Goal: Transaction & Acquisition: Book appointment/travel/reservation

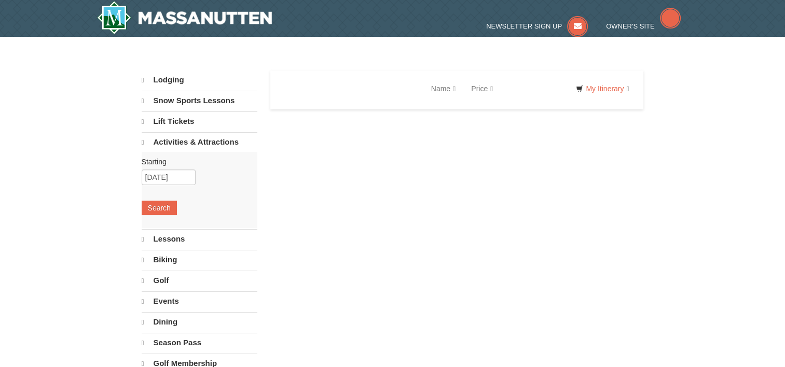
select select "9"
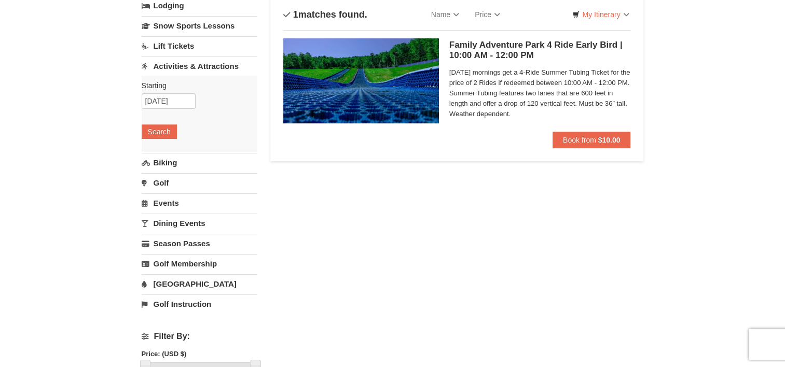
scroll to position [75, 0]
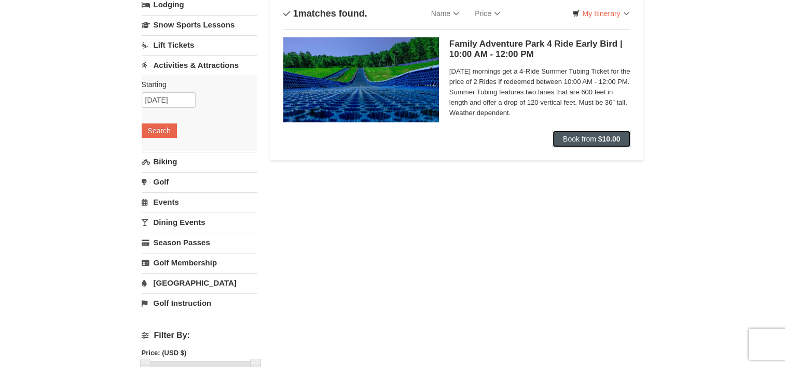
click at [586, 135] on span "Book from" at bounding box center [579, 139] width 33 height 8
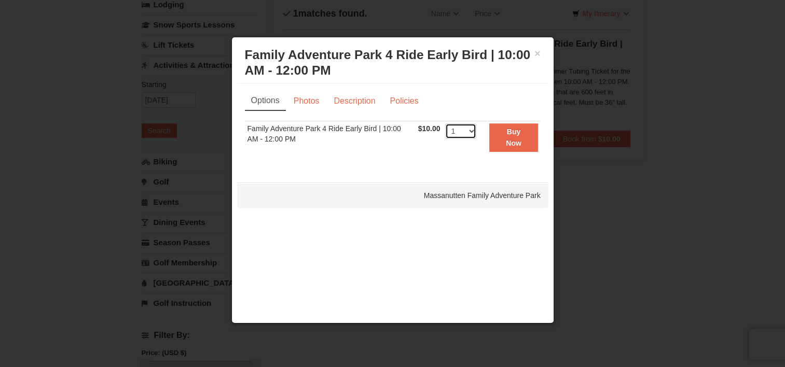
click at [472, 131] on select "1 2 3 4 5 6 7 8 9 10 11 12 13 14 15 16 17 18 19 20 21 22 23 24 25 26 27 28 29 3…" at bounding box center [460, 132] width 31 height 16
select select "2"
click at [445, 124] on select "1 2 3 4 5 6 7 8 9 10 11 12 13 14 15 16 17 18 19 20 21 22 23 24 25 26 27 28 29 3…" at bounding box center [460, 132] width 31 height 16
click at [505, 145] on button "Buy Now" at bounding box center [513, 138] width 48 height 29
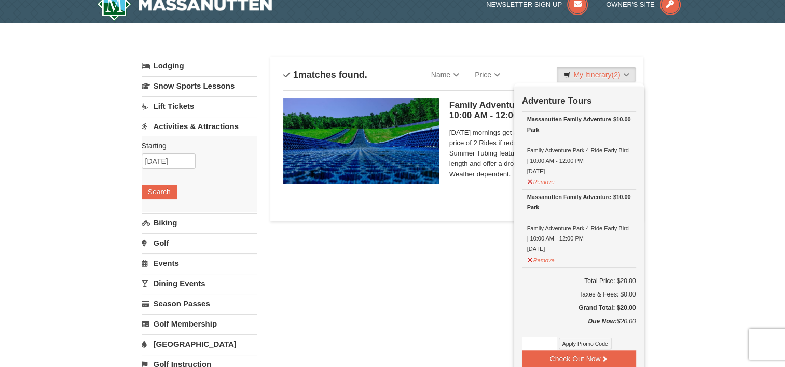
scroll to position [0, 0]
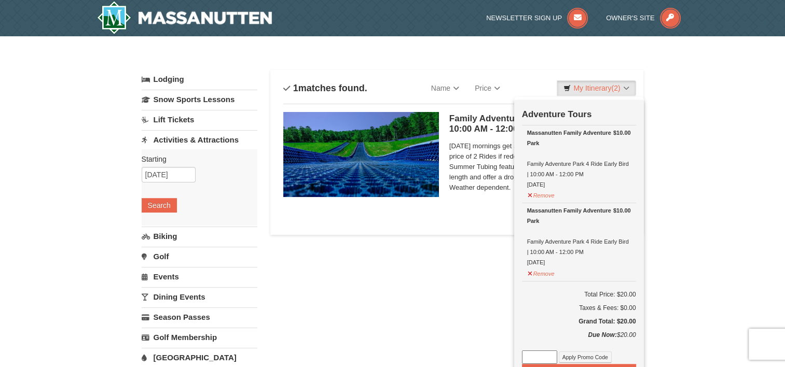
click at [222, 143] on link "Activities & Attractions" at bounding box center [200, 139] width 116 height 19
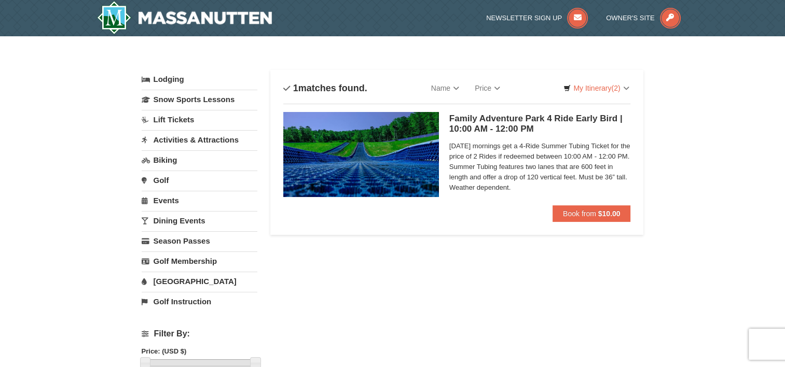
click at [222, 143] on link "Activities & Attractions" at bounding box center [200, 139] width 116 height 19
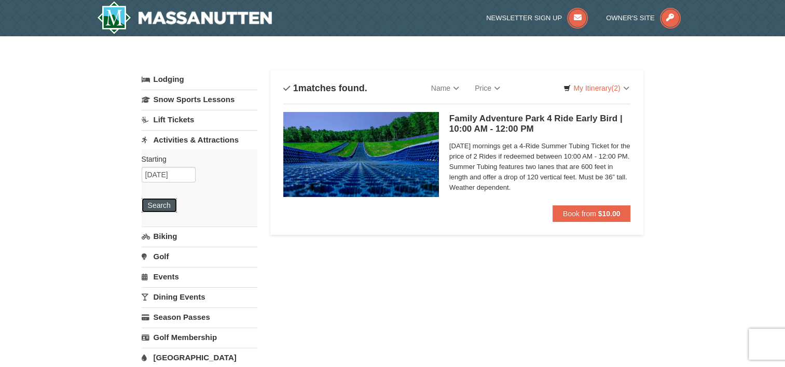
click at [169, 202] on button "Search" at bounding box center [159, 205] width 35 height 15
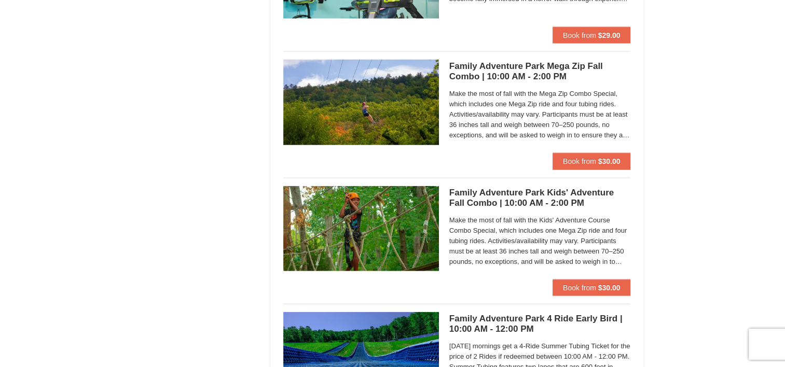
scroll to position [2336, 0]
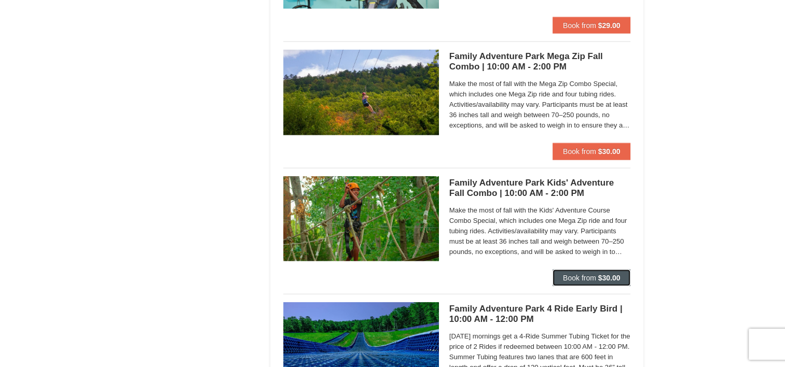
click at [602, 274] on strong "$30.00" at bounding box center [609, 278] width 22 height 8
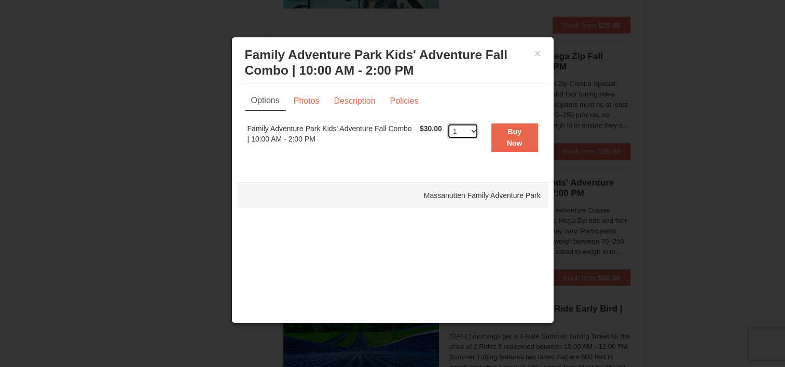
click at [472, 129] on select "1 2 3 4 5 6 7 8 9 10 11 12 13 14 15 16 17 18 19 20 21 22 23 24 25 26 27 28 29 3…" at bounding box center [462, 132] width 31 height 16
select select "2"
click at [447, 124] on select "1 2 3 4 5 6 7 8 9 10 11 12 13 14 15 16 17 18 19 20 21 22 23 24 25 26 27 28 29 3…" at bounding box center [462, 132] width 31 height 16
click at [350, 100] on link "Description" at bounding box center [354, 101] width 55 height 20
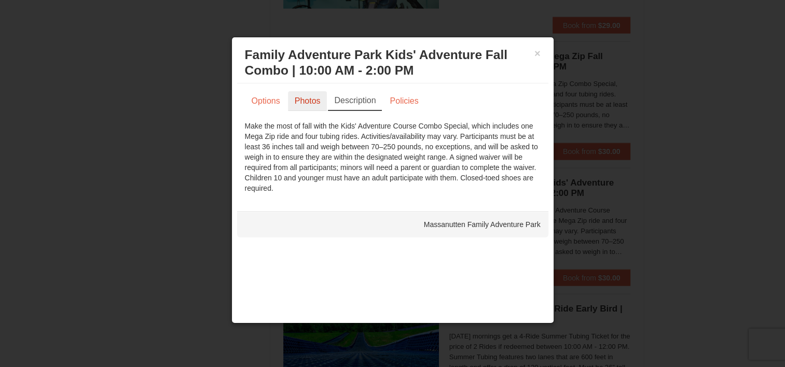
click at [307, 98] on link "Photos" at bounding box center [307, 101] width 39 height 20
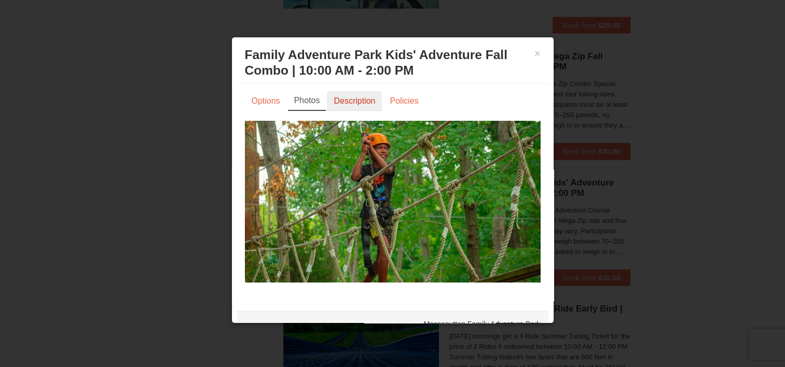
click at [370, 98] on link "Description" at bounding box center [354, 101] width 55 height 20
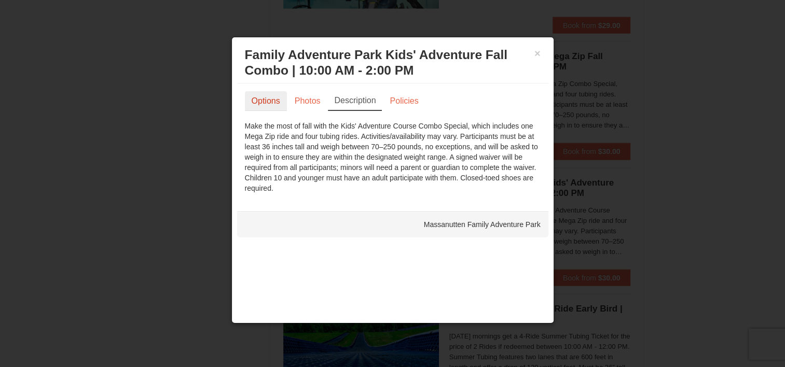
click at [274, 106] on link "Options" at bounding box center [266, 101] width 42 height 20
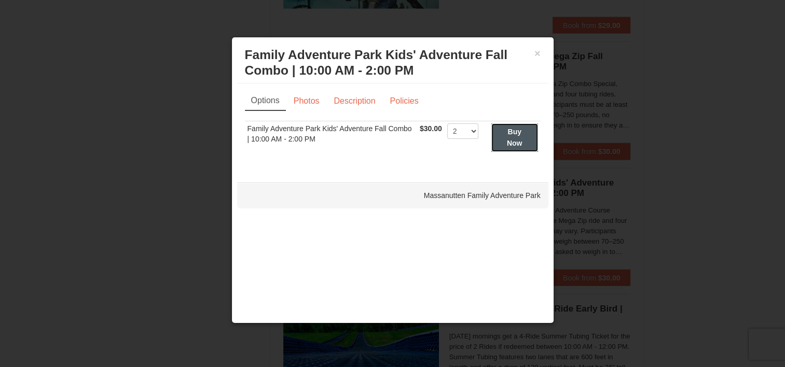
click at [509, 132] on strong "Buy Now" at bounding box center [515, 138] width 16 height 20
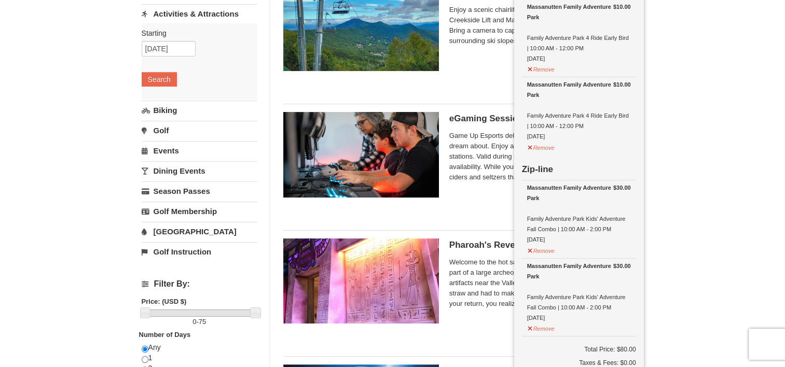
scroll to position [97, 0]
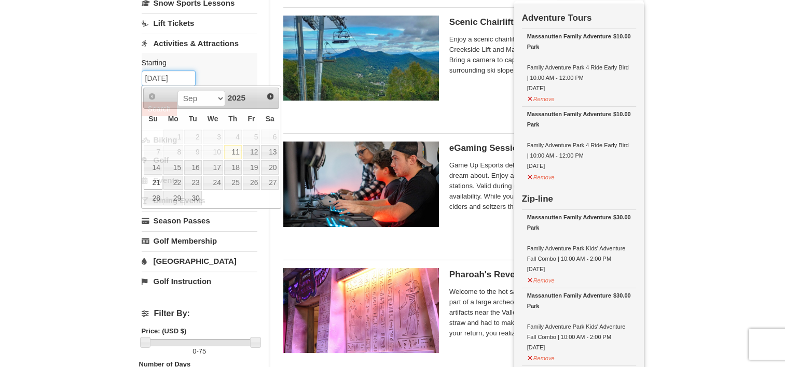
click at [169, 83] on input "09/21/2025" at bounding box center [169, 79] width 54 height 16
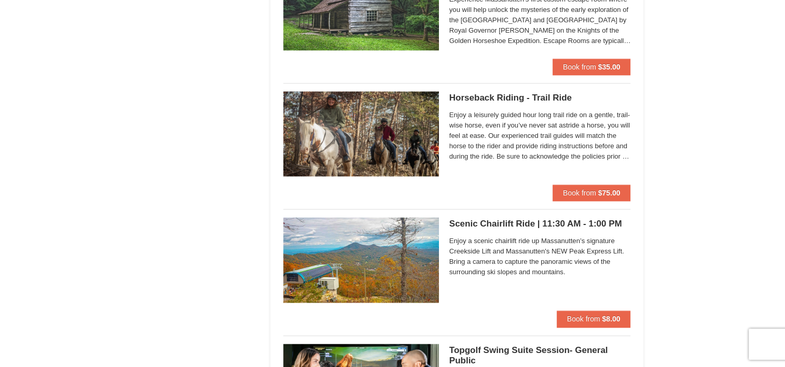
scroll to position [1275, 0]
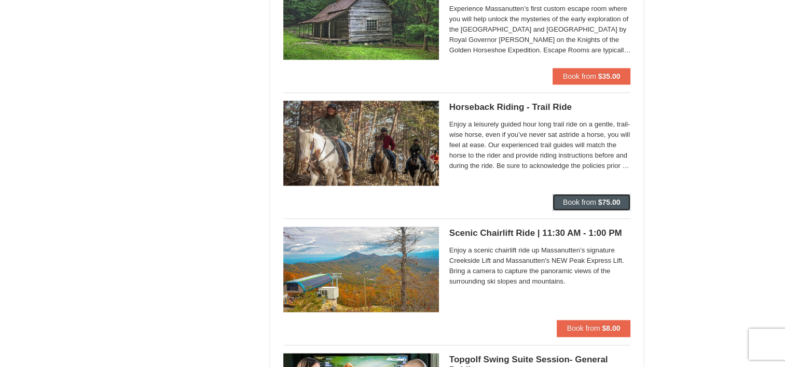
click at [612, 201] on strong "$75.00" at bounding box center [609, 202] width 22 height 8
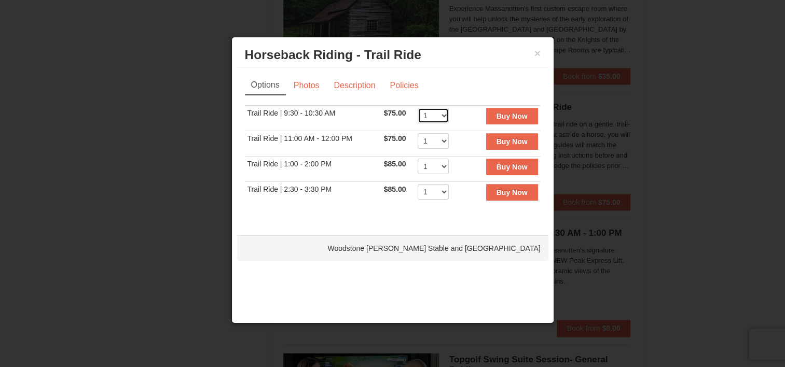
click at [432, 112] on select "1 2 3 4 5 6 7 8 9 10 11 12" at bounding box center [433, 116] width 31 height 16
drag, startPoint x: 432, startPoint y: 112, endPoint x: 426, endPoint y: 137, distance: 25.7
click at [426, 137] on tbody "Trail Ride | 9:30 - 10:30 AM $75.00 Includes all fees. Tax excluded. 1 2 3 4 5 …" at bounding box center [393, 156] width 296 height 102
click at [426, 137] on select "1 2 3 4 5 6 7 8 9 10 11 12" at bounding box center [433, 141] width 31 height 16
select select "2"
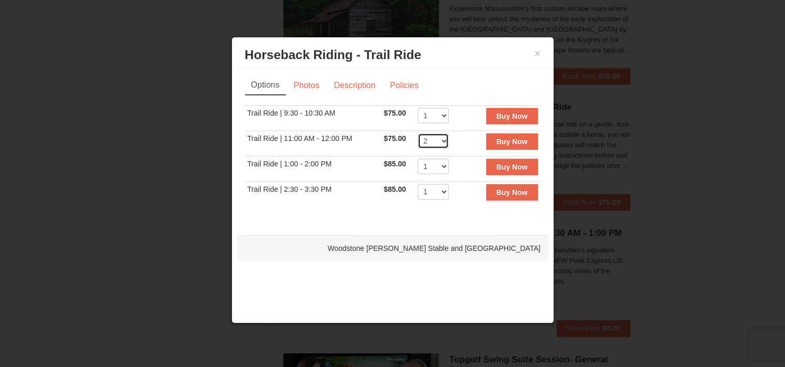
click at [418, 133] on select "1 2 3 4 5 6 7 8 9 10 11 12" at bounding box center [433, 141] width 31 height 16
click at [517, 139] on strong "Buy Now" at bounding box center [512, 142] width 31 height 8
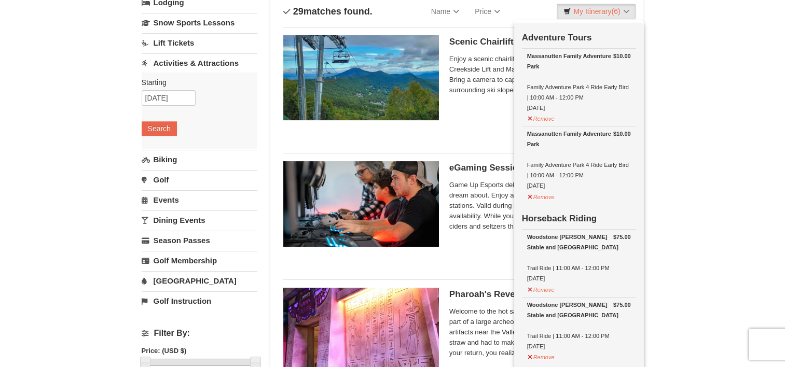
scroll to position [0, 0]
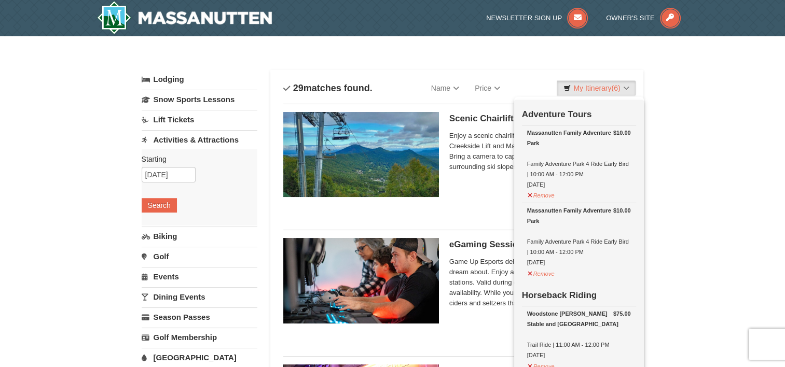
click at [172, 238] on link "Biking" at bounding box center [200, 236] width 116 height 19
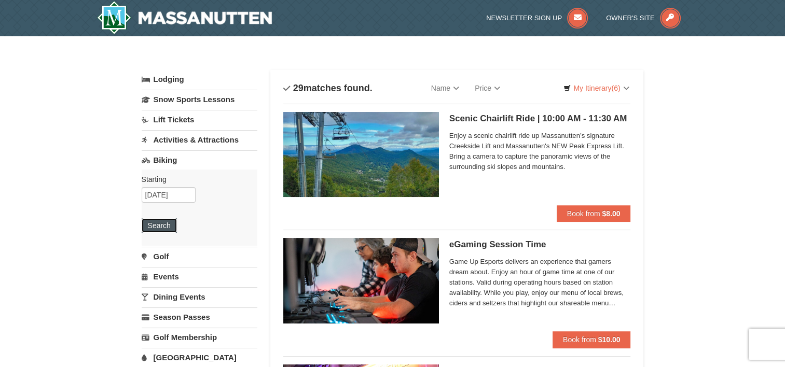
click at [168, 219] on button "Search" at bounding box center [159, 226] width 35 height 15
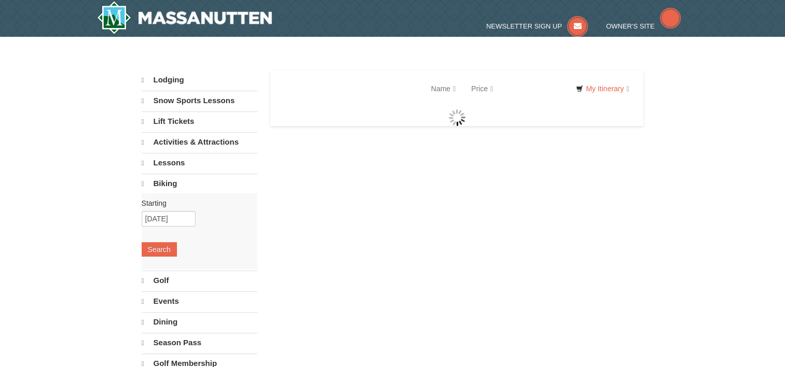
select select "9"
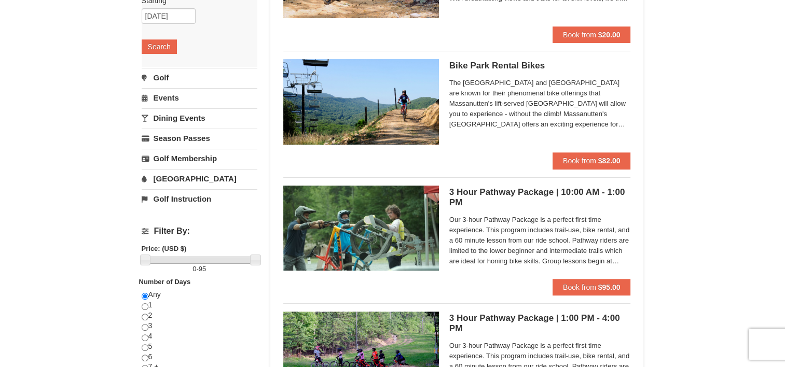
scroll to position [189, 0]
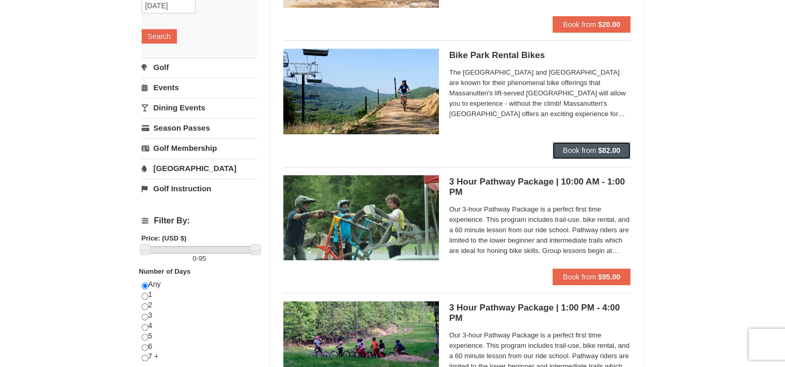
click at [622, 153] on button "Book from $82.00" at bounding box center [592, 150] width 78 height 17
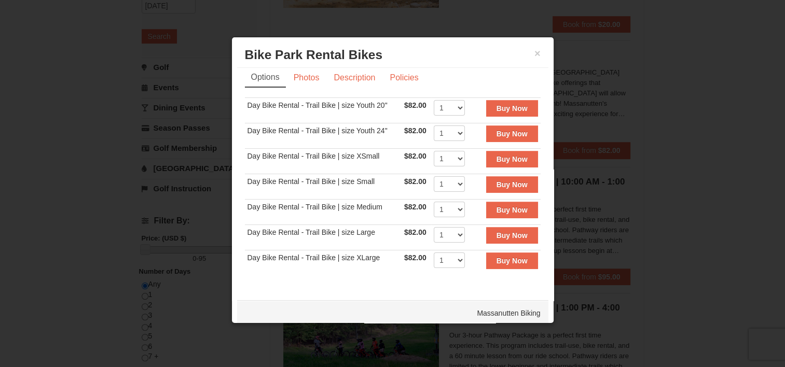
scroll to position [10, 0]
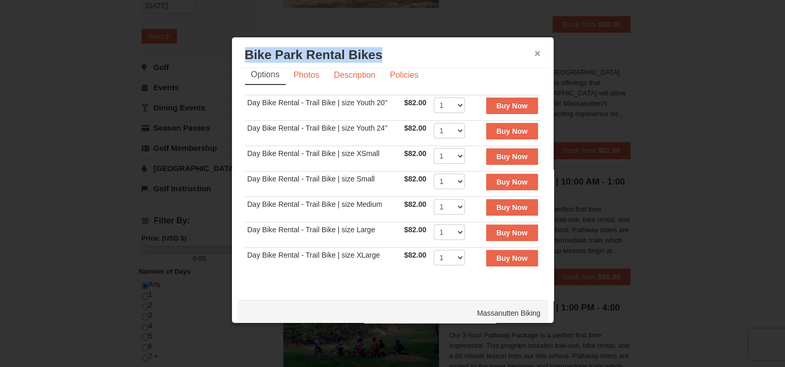
click at [531, 52] on div "× Bike Park Rental Bikes Massanutten Biking" at bounding box center [392, 55] width 311 height 25
click at [535, 52] on button "×" at bounding box center [538, 53] width 6 height 10
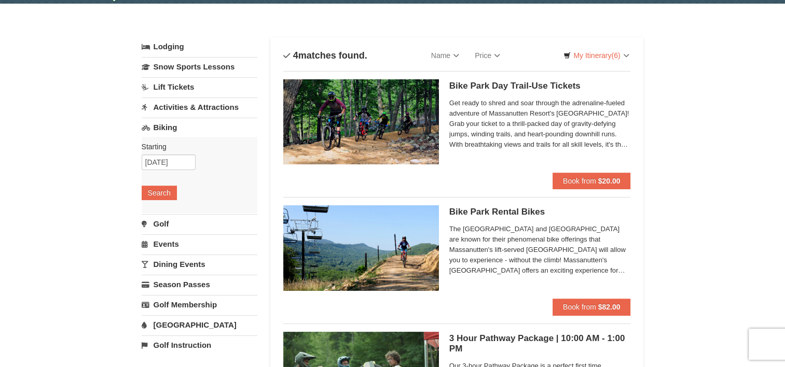
scroll to position [23, 0]
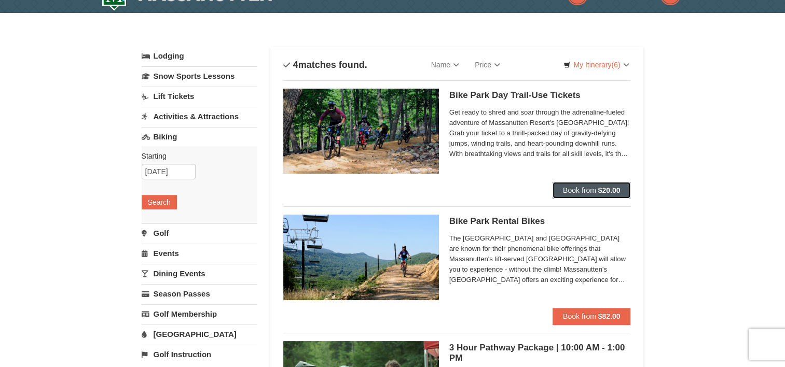
click at [614, 191] on strong "$20.00" at bounding box center [609, 190] width 22 height 8
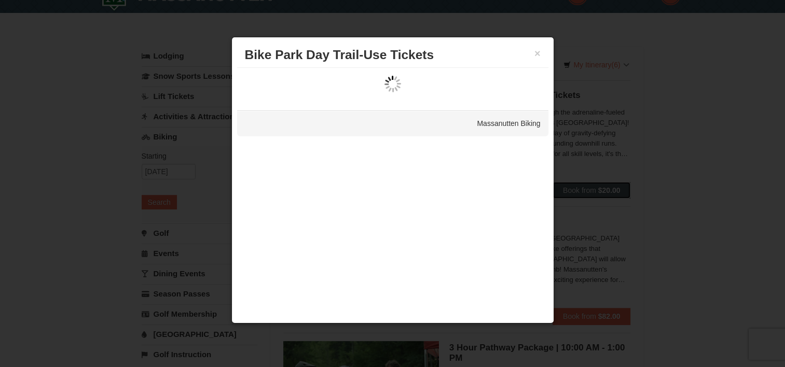
scroll to position [0, 0]
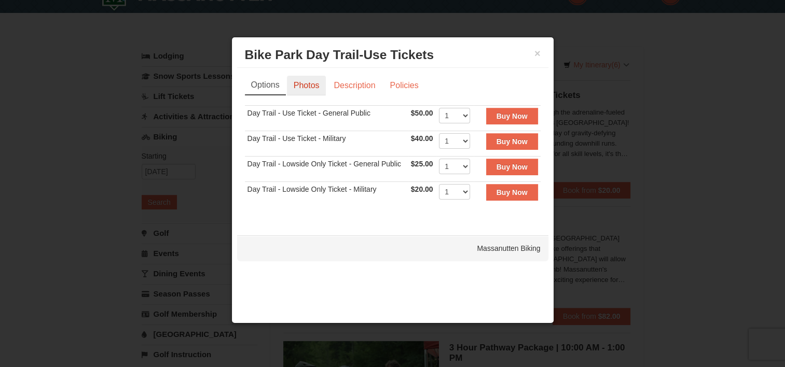
click at [313, 89] on link "Photos" at bounding box center [306, 86] width 39 height 20
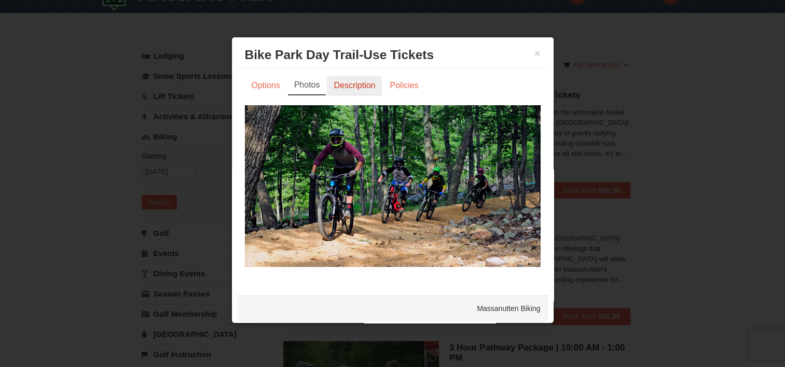
click at [350, 83] on link "Description" at bounding box center [354, 86] width 55 height 20
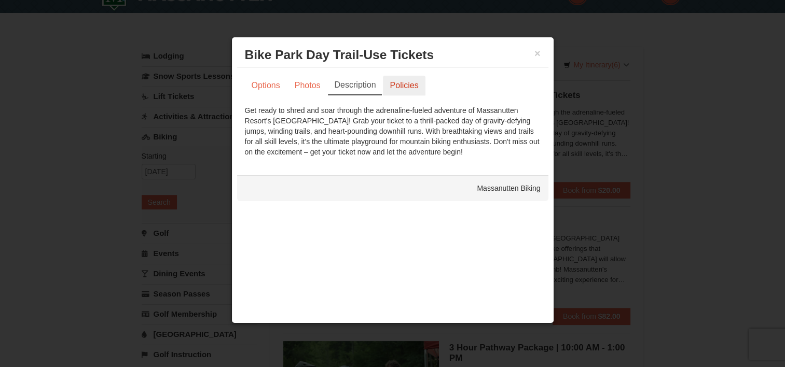
click at [405, 85] on link "Policies" at bounding box center [404, 86] width 42 height 20
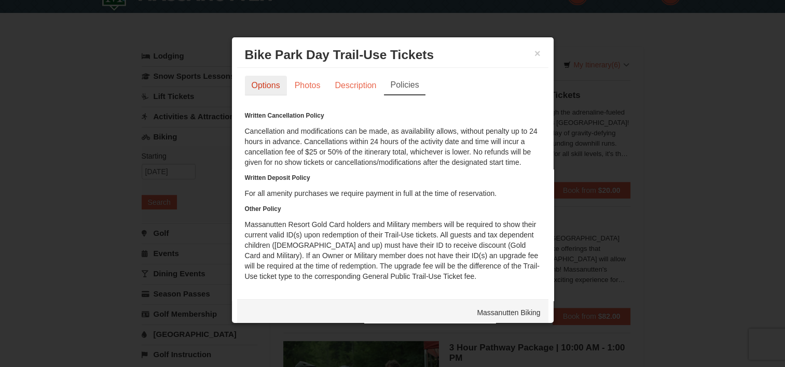
click at [276, 83] on link "Options" at bounding box center [266, 86] width 42 height 20
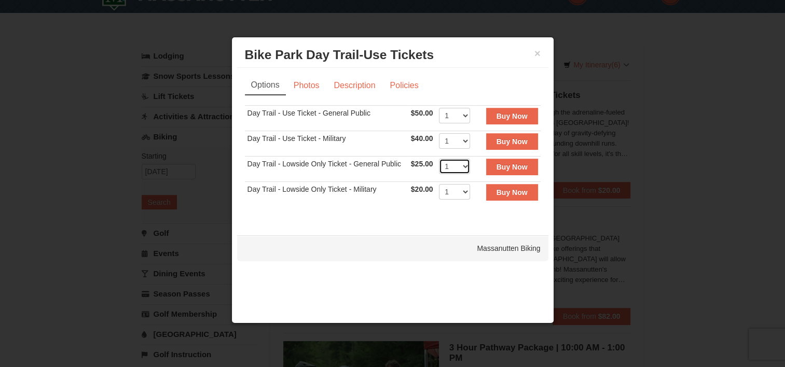
click at [461, 166] on select "1 2 3 4 5 6 7 8 9 10 11 12 13 14 15 16 17 18 19 20 21 22" at bounding box center [454, 167] width 31 height 16
select select "4"
click at [439, 159] on select "1 2 3 4 5 6 7 8 9 10 11 12 13 14 15 16 17 18 19 20 21 22" at bounding box center [454, 167] width 31 height 16
click at [513, 163] on strong "Buy Now" at bounding box center [512, 167] width 31 height 8
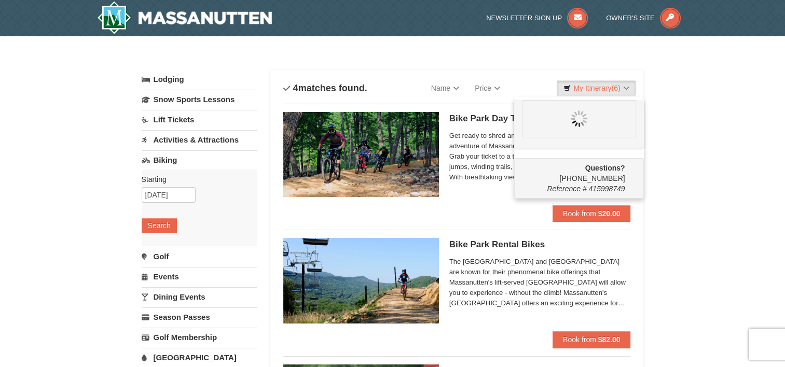
click at [728, 127] on div "× Categories List Filter My Itinerary (6) Questions? 1-540-289-9441 Reference #…" at bounding box center [392, 358] width 785 height 645
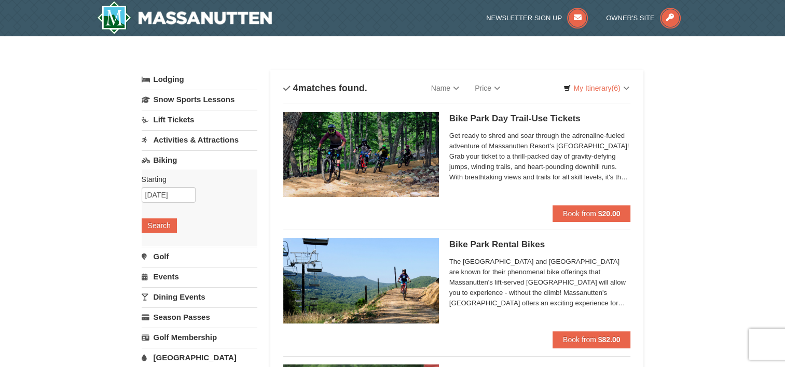
click at [166, 258] on link "Golf" at bounding box center [200, 256] width 116 height 19
click at [168, 244] on button "Search" at bounding box center [159, 246] width 35 height 15
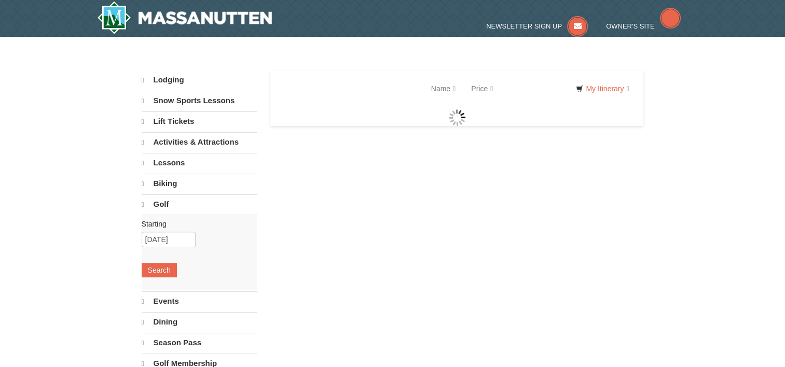
select select "9"
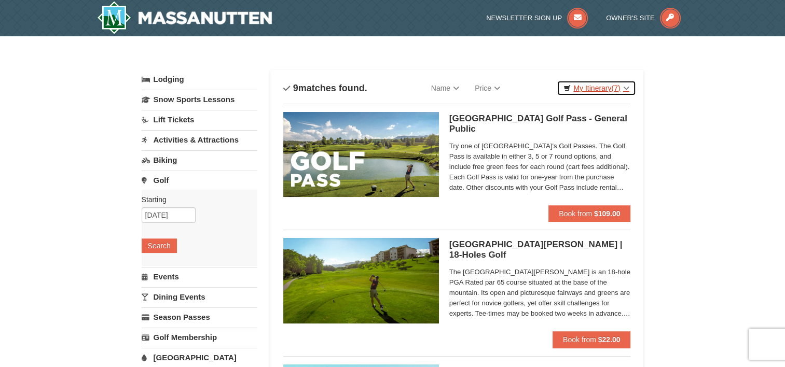
click at [617, 90] on span "(7)" at bounding box center [615, 88] width 9 height 8
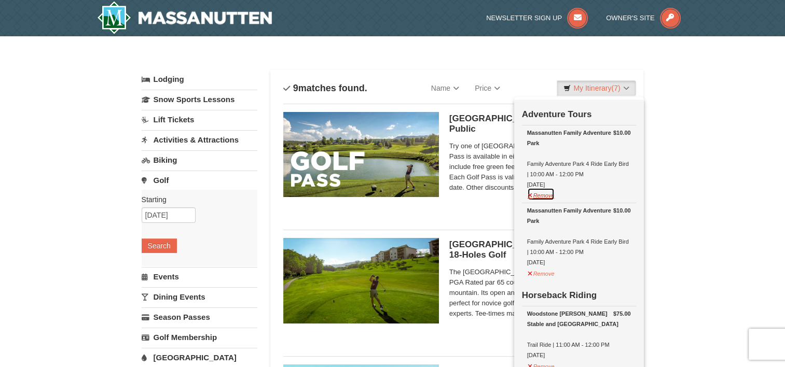
click at [553, 195] on button "Remove" at bounding box center [541, 194] width 28 height 13
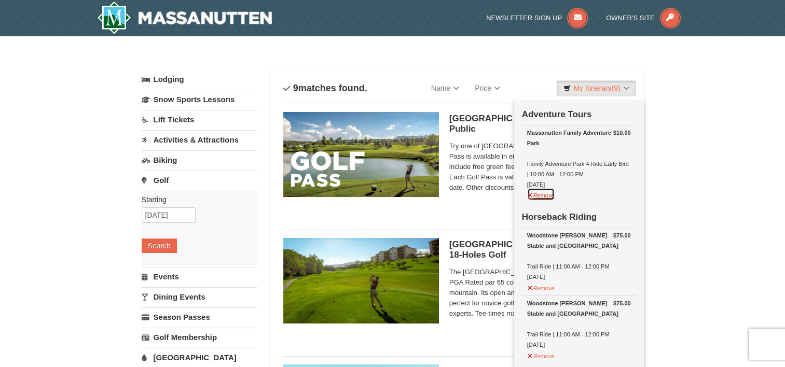
click at [547, 196] on button "Remove" at bounding box center [541, 194] width 28 height 13
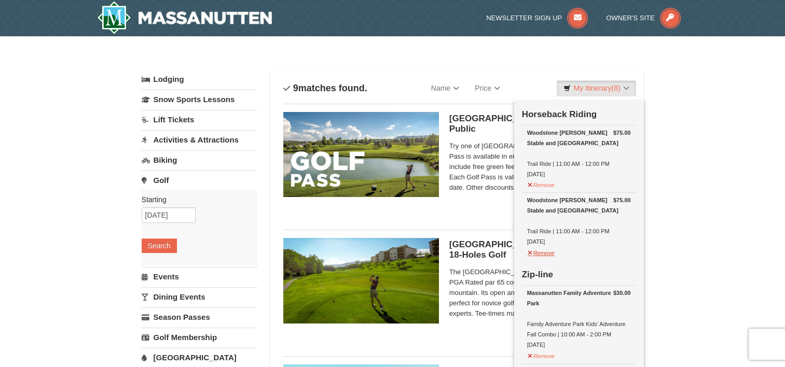
drag, startPoint x: 559, startPoint y: 253, endPoint x: 550, endPoint y: 253, distance: 9.3
click at [550, 253] on div "Remove" at bounding box center [579, 252] width 104 height 11
drag, startPoint x: 550, startPoint y: 253, endPoint x: 544, endPoint y: 250, distance: 6.1
click at [544, 250] on button "Remove" at bounding box center [541, 251] width 28 height 13
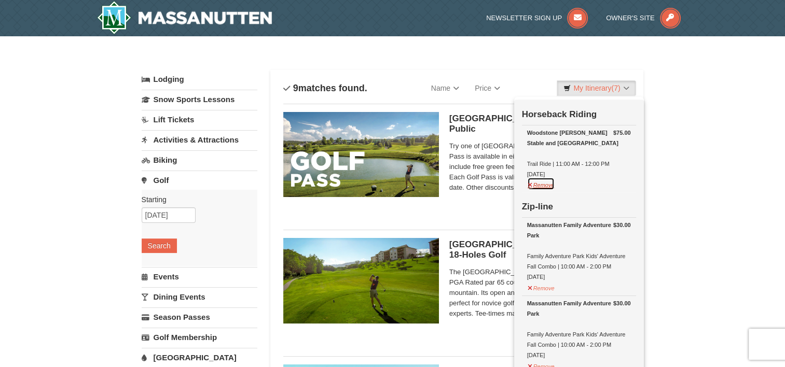
click at [547, 187] on button "Remove" at bounding box center [541, 184] width 28 height 13
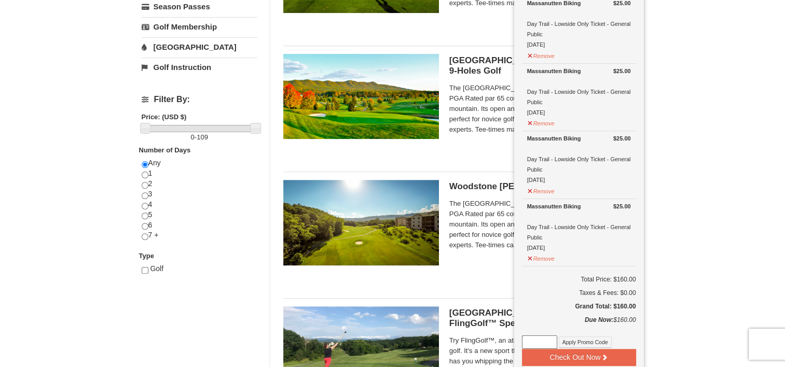
scroll to position [311, 0]
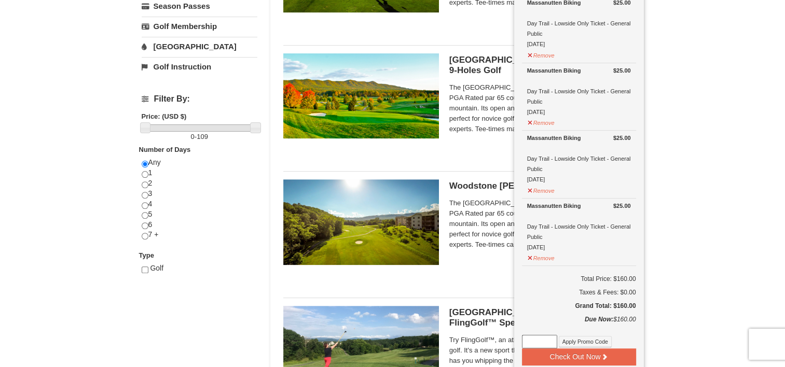
click at [676, 202] on div "× Categories List Filter My Itinerary (6) Check Out Now Zip-line $30.00 Massanu…" at bounding box center [392, 341] width 785 height 1233
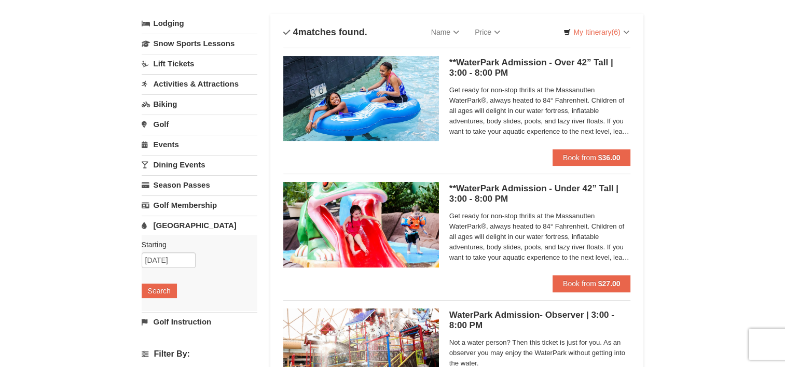
scroll to position [58, 0]
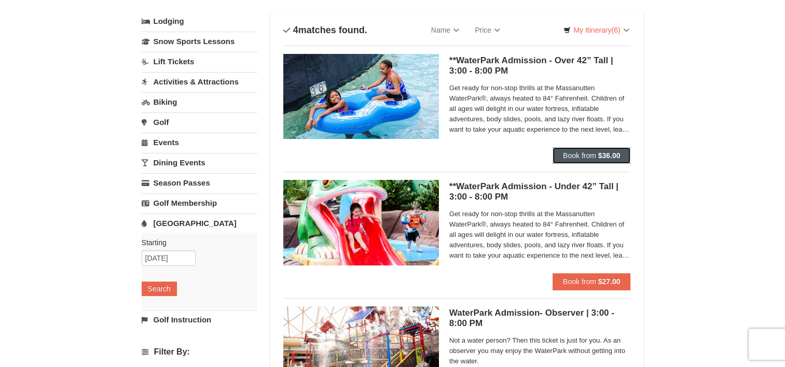
click at [615, 159] on strong "$36.00" at bounding box center [609, 156] width 22 height 8
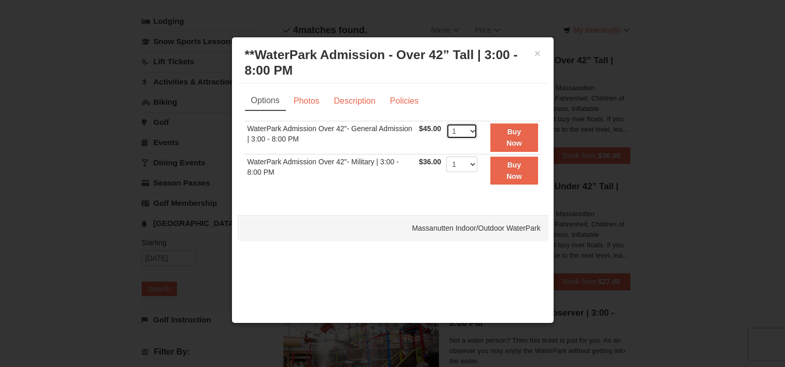
click at [462, 131] on select "1 2 3 4 5 6 7 8 9 10 11 12 13 14 15 16 17 18 19 20 21 22" at bounding box center [461, 132] width 31 height 16
select select "2"
click at [446, 124] on select "1 2 3 4 5 6 7 8 9 10 11 12 13 14 15 16 17 18 19 20 21 22" at bounding box center [461, 132] width 31 height 16
click at [497, 137] on button "Buy Now" at bounding box center [513, 138] width 47 height 29
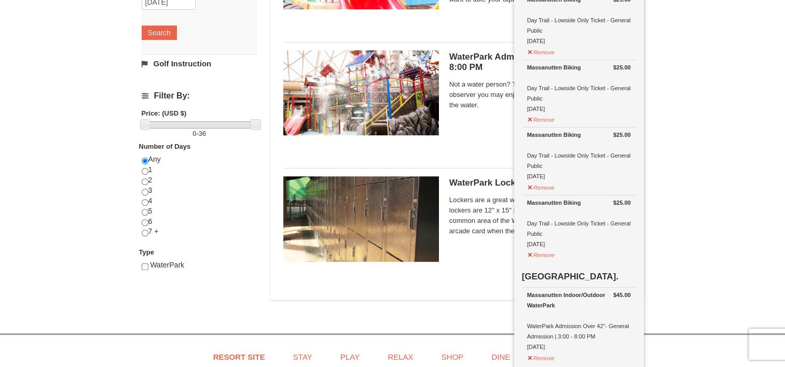
scroll to position [326, 0]
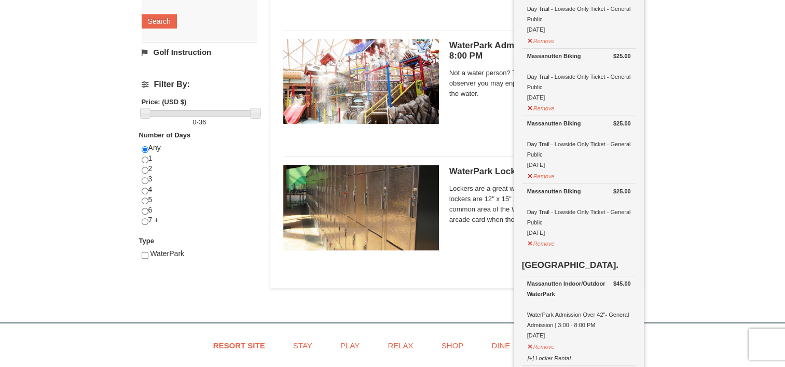
click at [741, 212] on div "× Categories List Filter My Itinerary (8) Check Out Now Zip-line $30.00 Massanu…" at bounding box center [392, 11] width 785 height 602
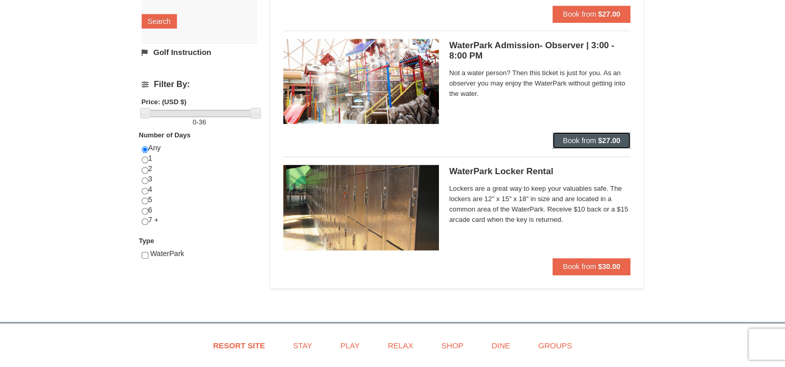
click at [604, 143] on strong "$27.00" at bounding box center [609, 141] width 22 height 8
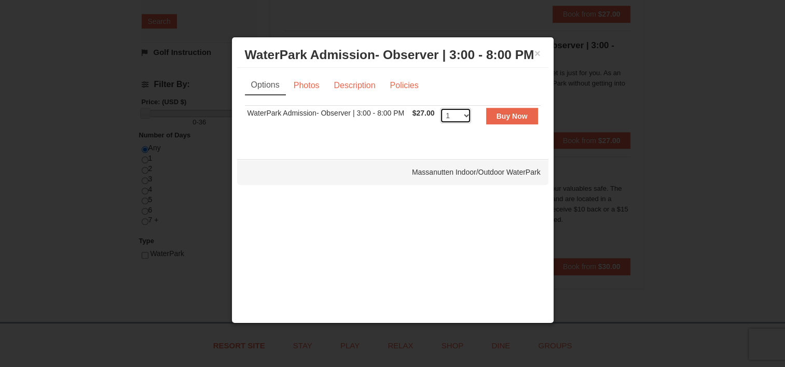
click at [451, 118] on select "1 2 3 4 5 6 7 8 9 10 11 12 13 14 15 16 17 18 19 20 21 22 23 24 25 26 27 28 29 3…" at bounding box center [455, 116] width 31 height 16
select select "2"
click at [440, 108] on select "1 2 3 4 5 6 7 8 9 10 11 12 13 14 15 16 17 18 19 20 21 22 23 24 25 26 27 28 29 3…" at bounding box center [455, 116] width 31 height 16
click at [496, 122] on button "Buy Now" at bounding box center [512, 116] width 52 height 17
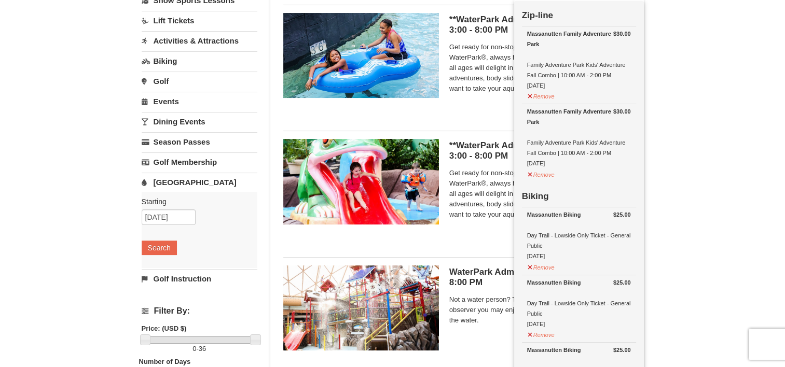
scroll to position [0, 0]
